Goal: Task Accomplishment & Management: Complete application form

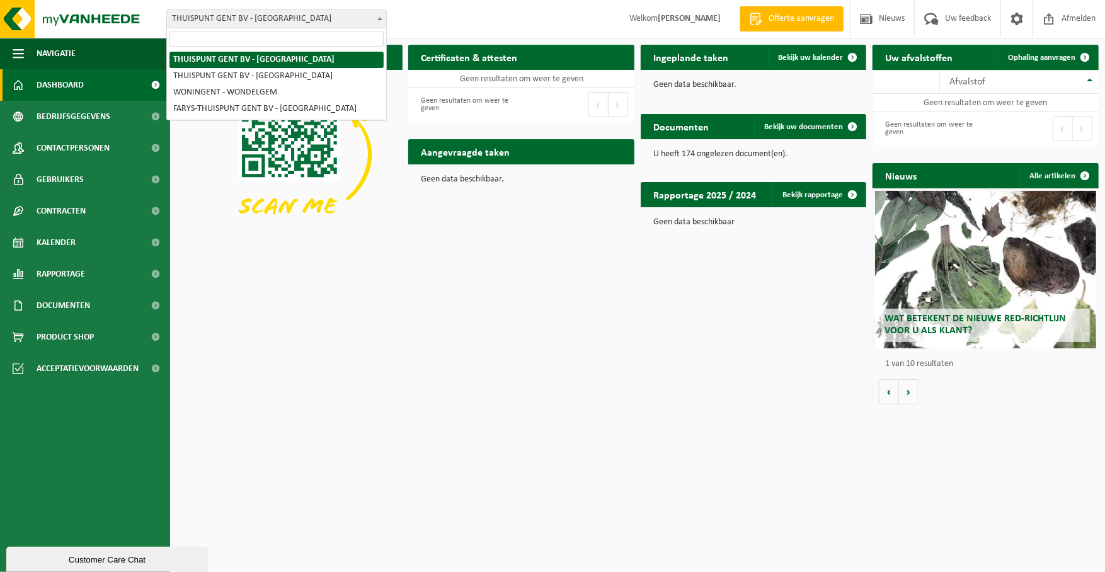
click at [380, 16] on span at bounding box center [380, 18] width 13 height 16
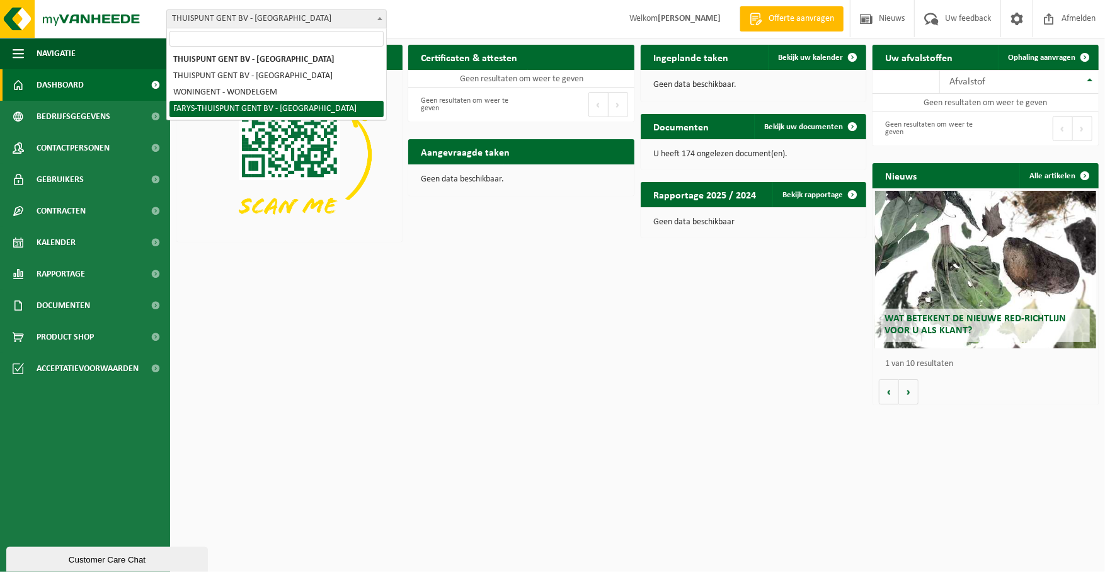
select select "126076"
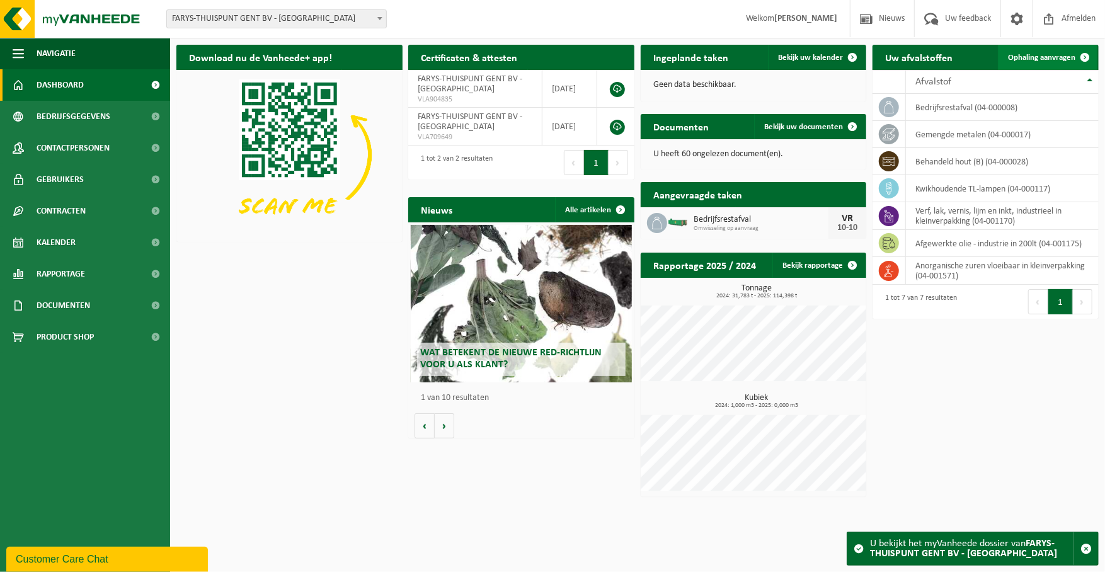
click at [1049, 58] on span "Ophaling aanvragen" at bounding box center [1041, 58] width 67 height 8
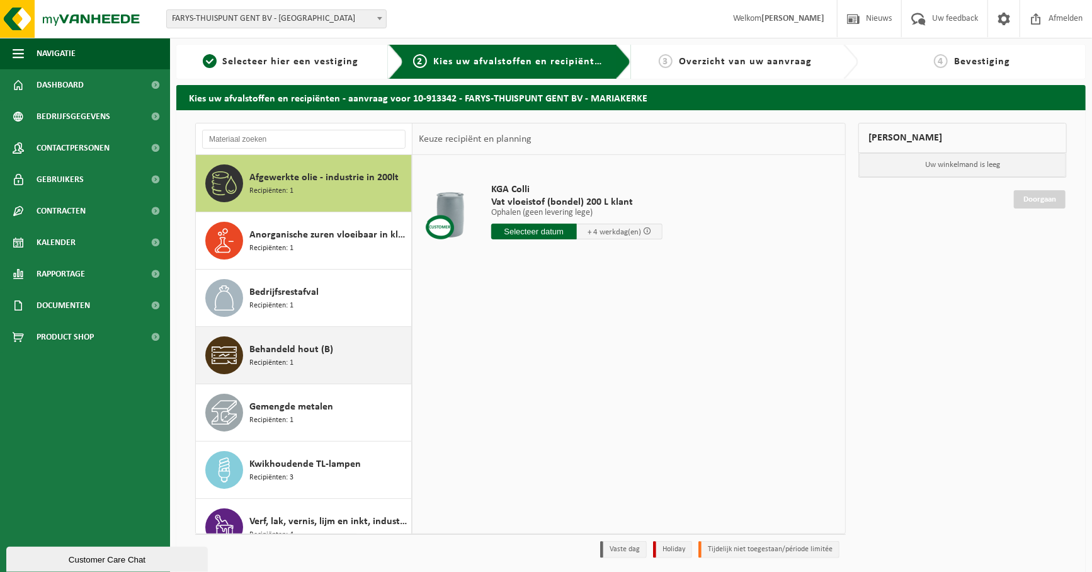
click at [289, 350] on span "Behandeld hout (B)" at bounding box center [291, 349] width 84 height 15
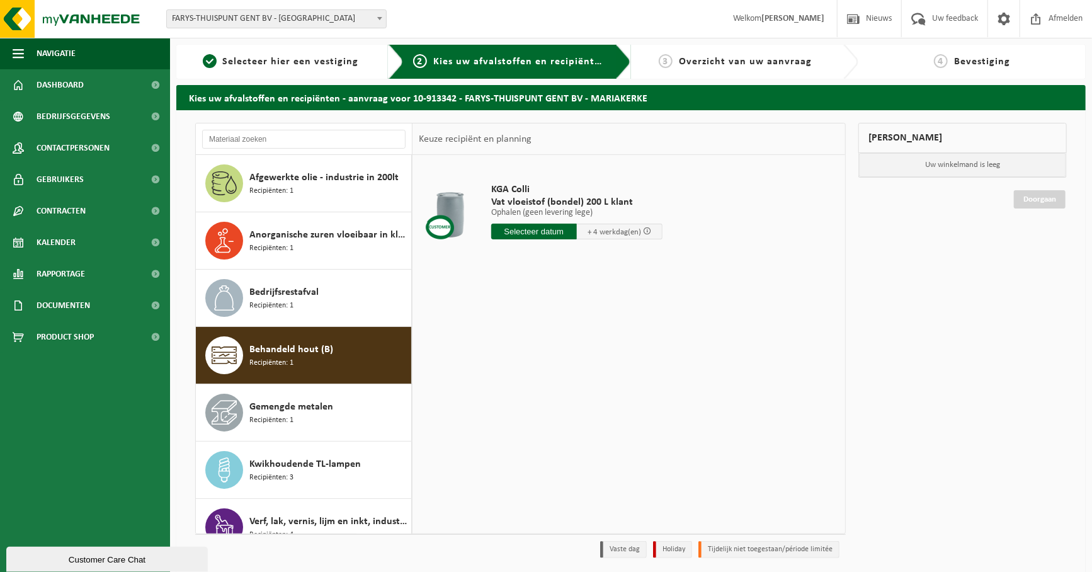
scroll to position [22, 0]
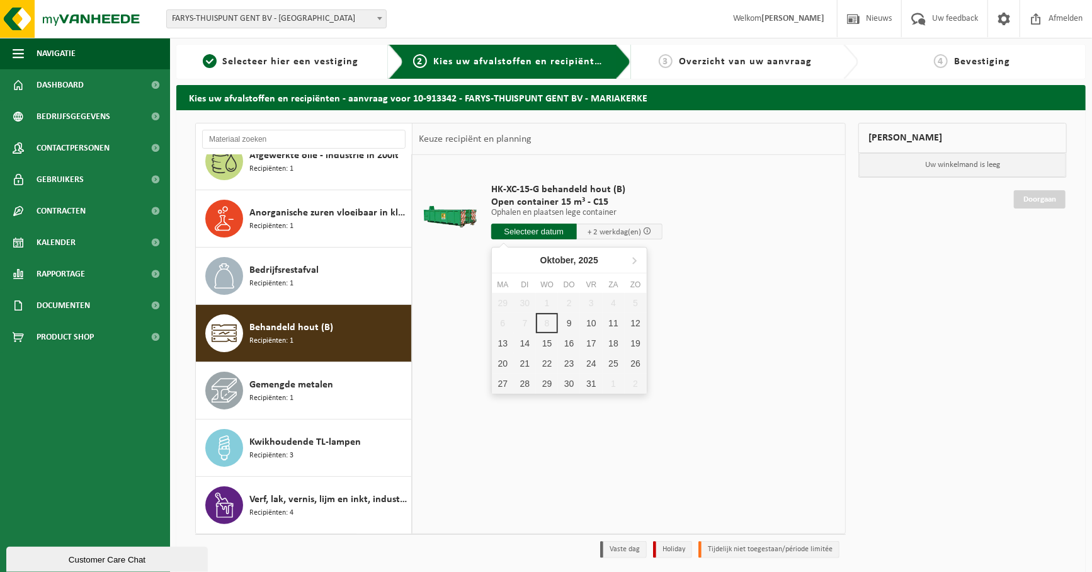
click at [538, 229] on input "text" at bounding box center [534, 232] width 86 height 16
click at [598, 324] on div "10" at bounding box center [591, 323] width 22 height 20
type input "Van 2025-10-10"
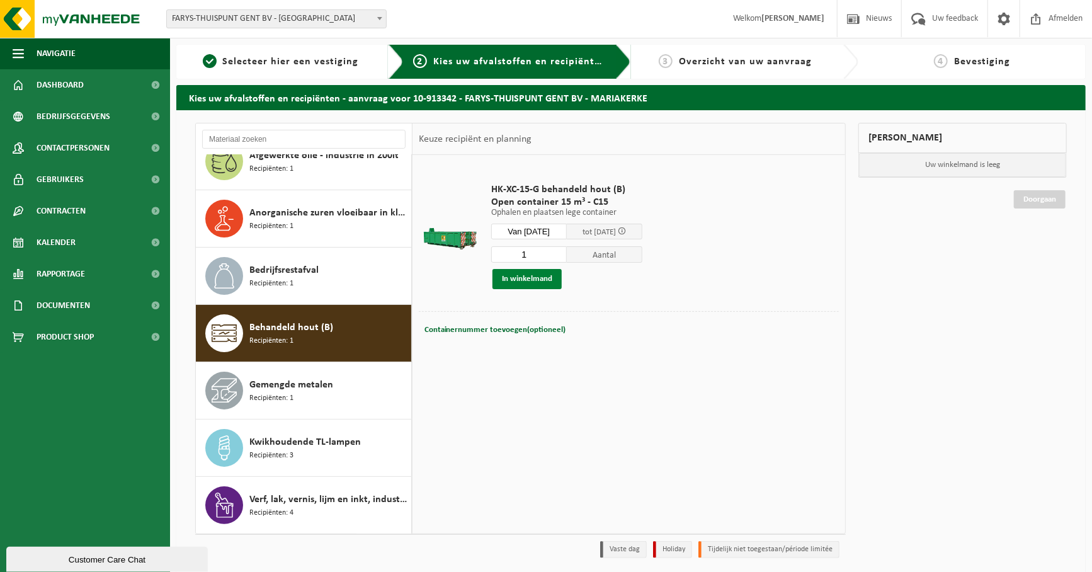
click at [522, 277] on button "In winkelmand" at bounding box center [527, 279] width 69 height 20
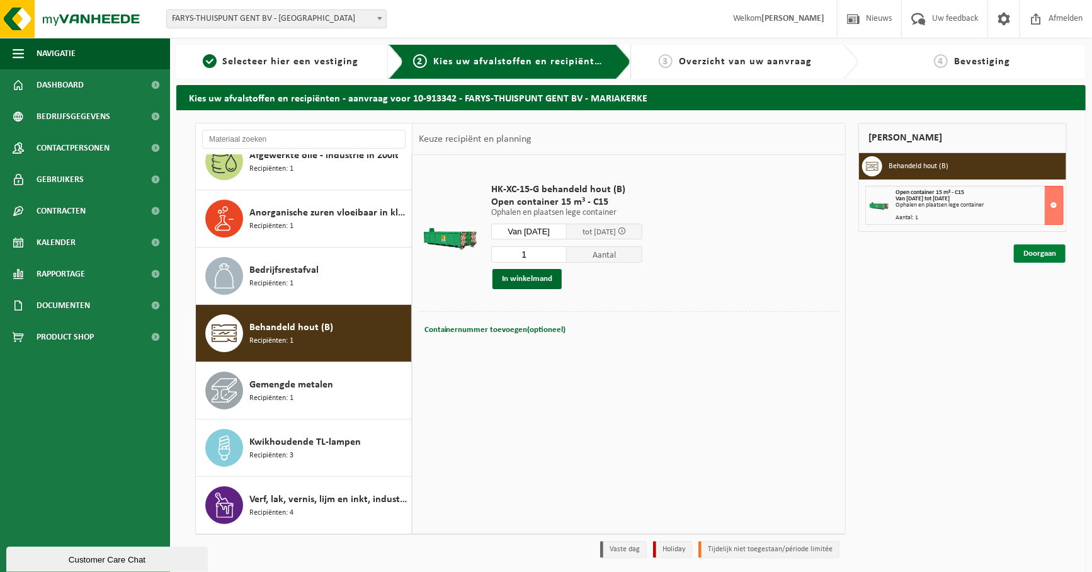
click at [1025, 263] on link "Doorgaan" at bounding box center [1040, 253] width 52 height 18
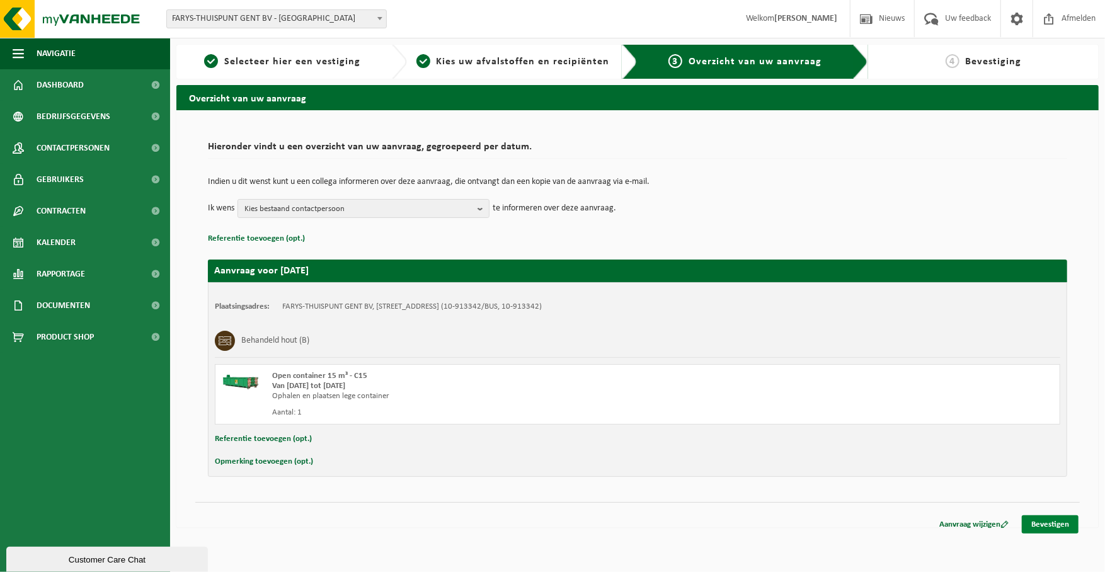
click at [1045, 524] on link "Bevestigen" at bounding box center [1050, 524] width 57 height 18
